Goal: Information Seeking & Learning: Learn about a topic

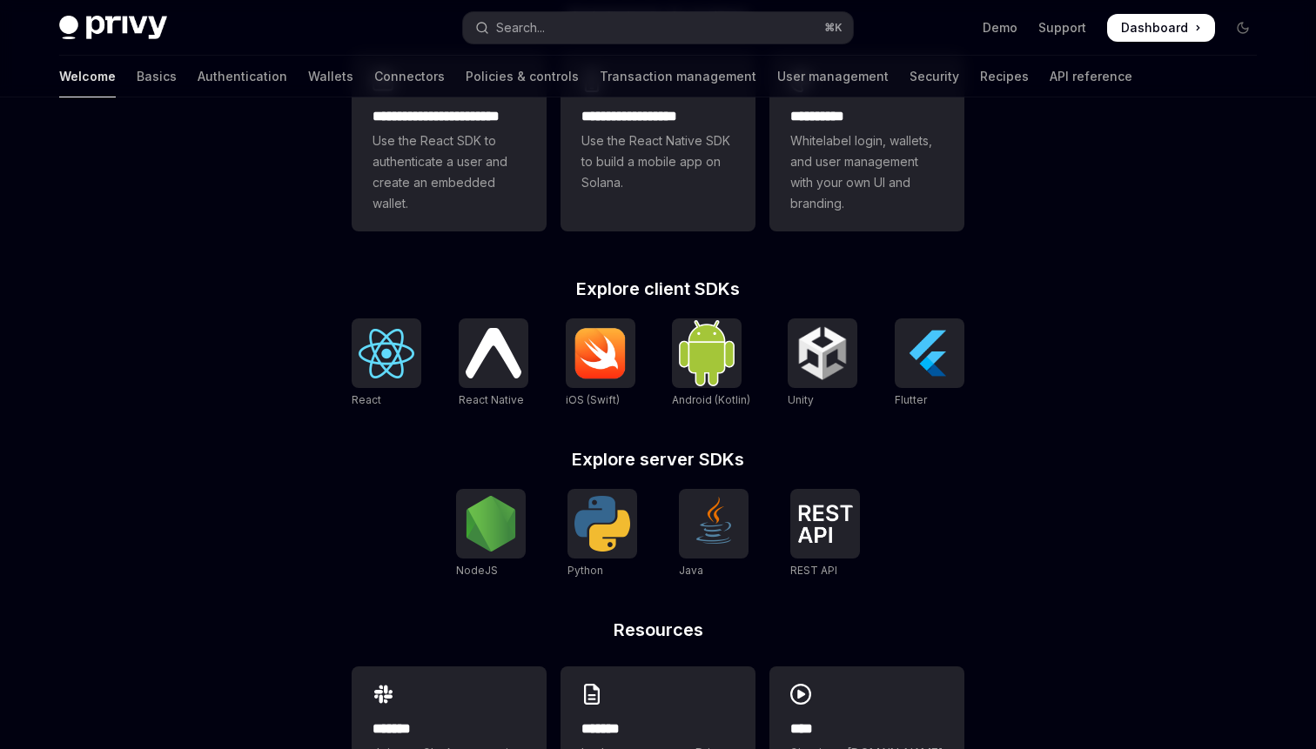
scroll to position [547, 0]
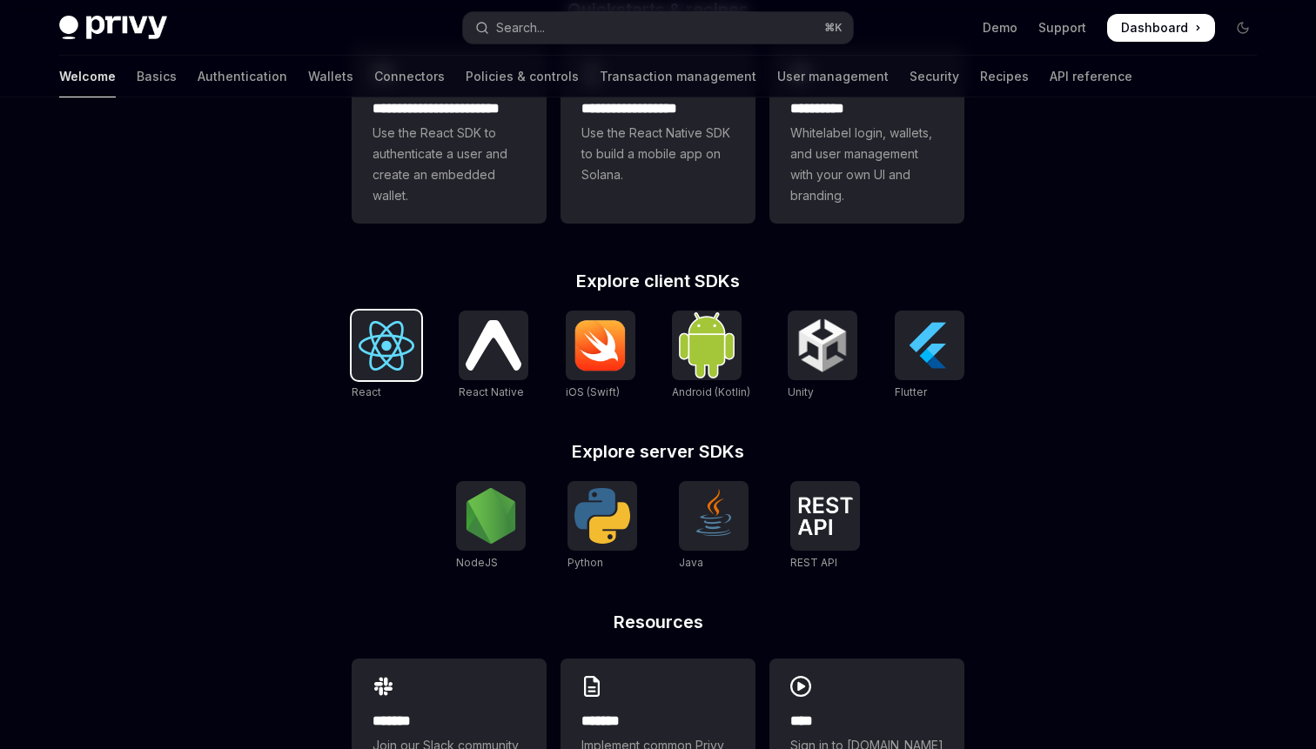
click at [386, 340] on img at bounding box center [387, 346] width 56 height 50
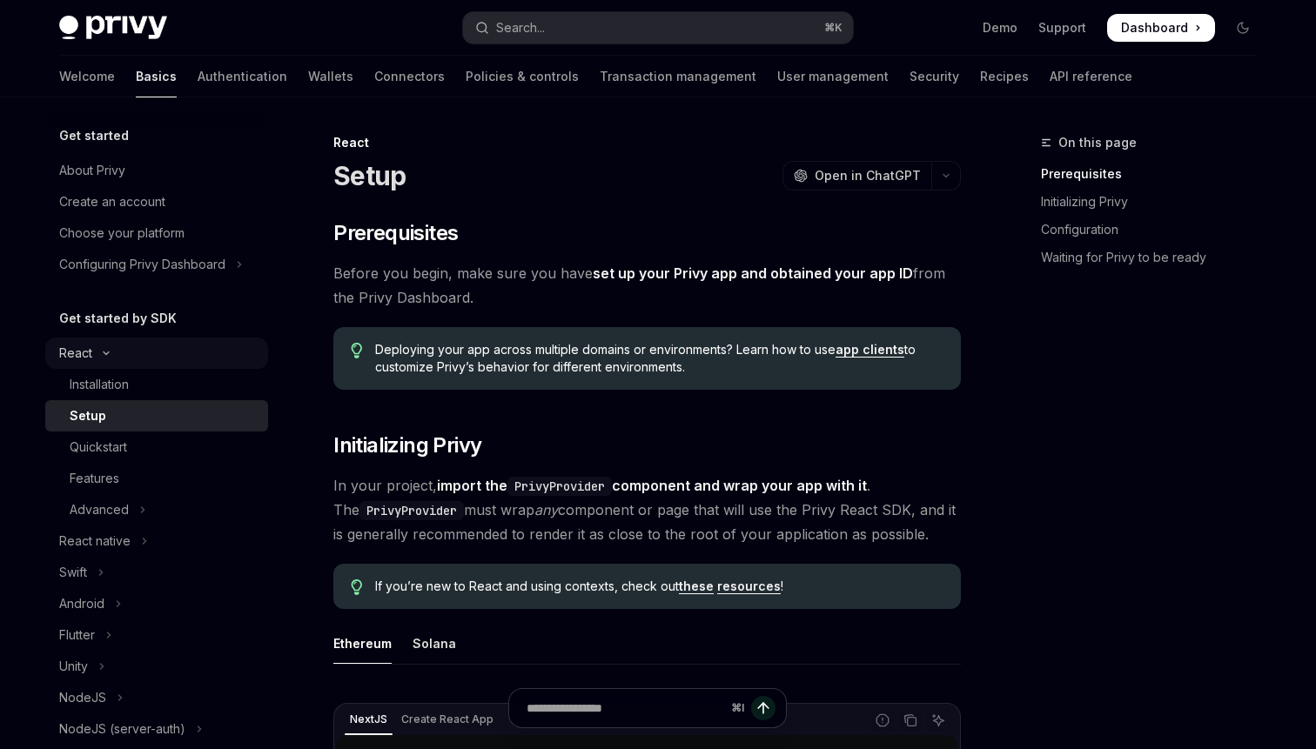
click at [124, 347] on button "React" at bounding box center [156, 353] width 223 height 31
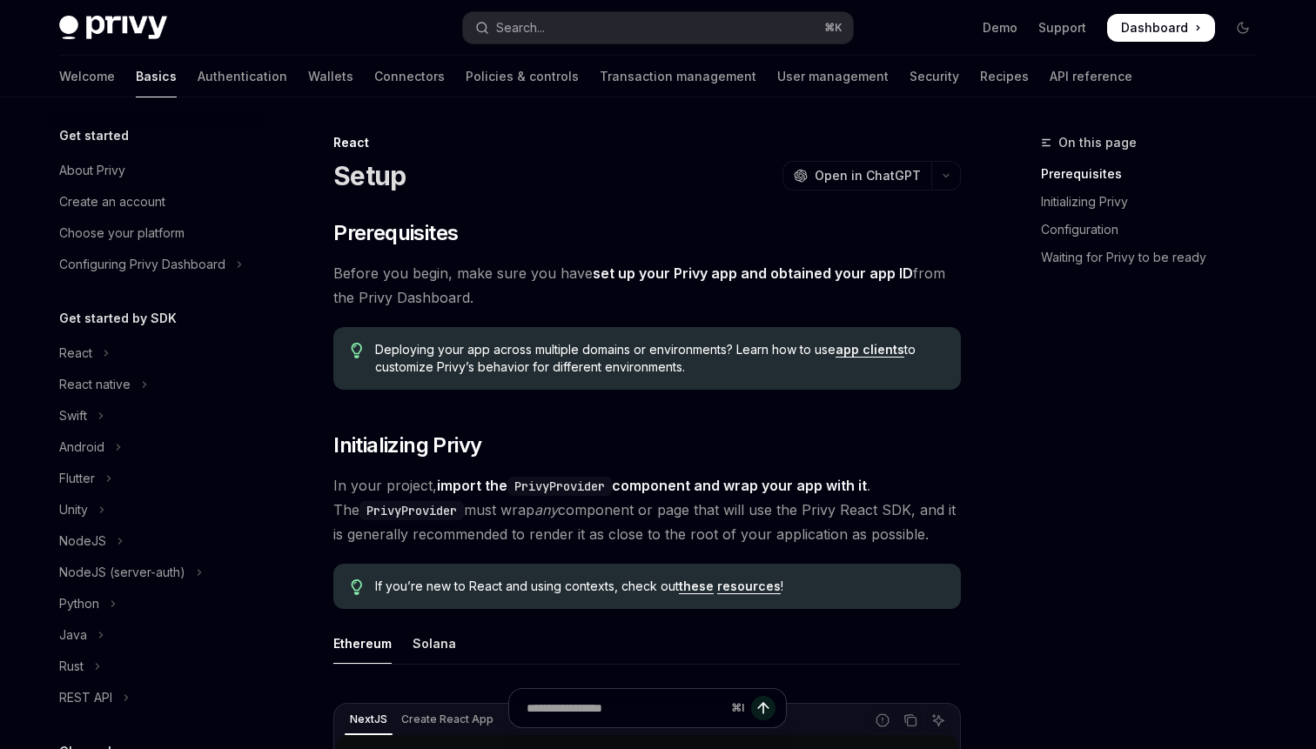
click at [151, 317] on h5 "Get started by SDK" at bounding box center [117, 318] width 117 height 21
